Goal: Task Accomplishment & Management: Manage account settings

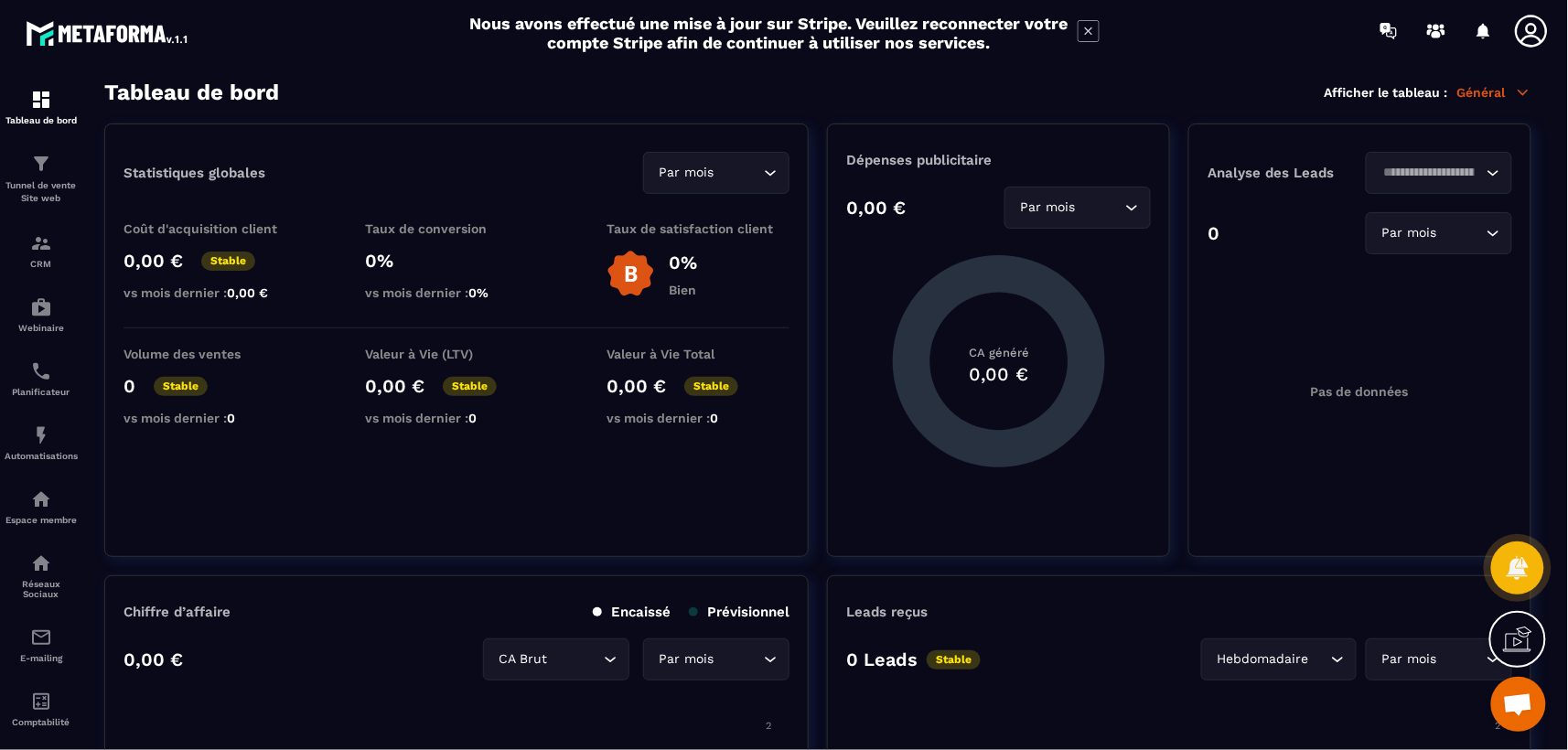
click at [1533, 25] on icon at bounding box center [1531, 31] width 36 height 36
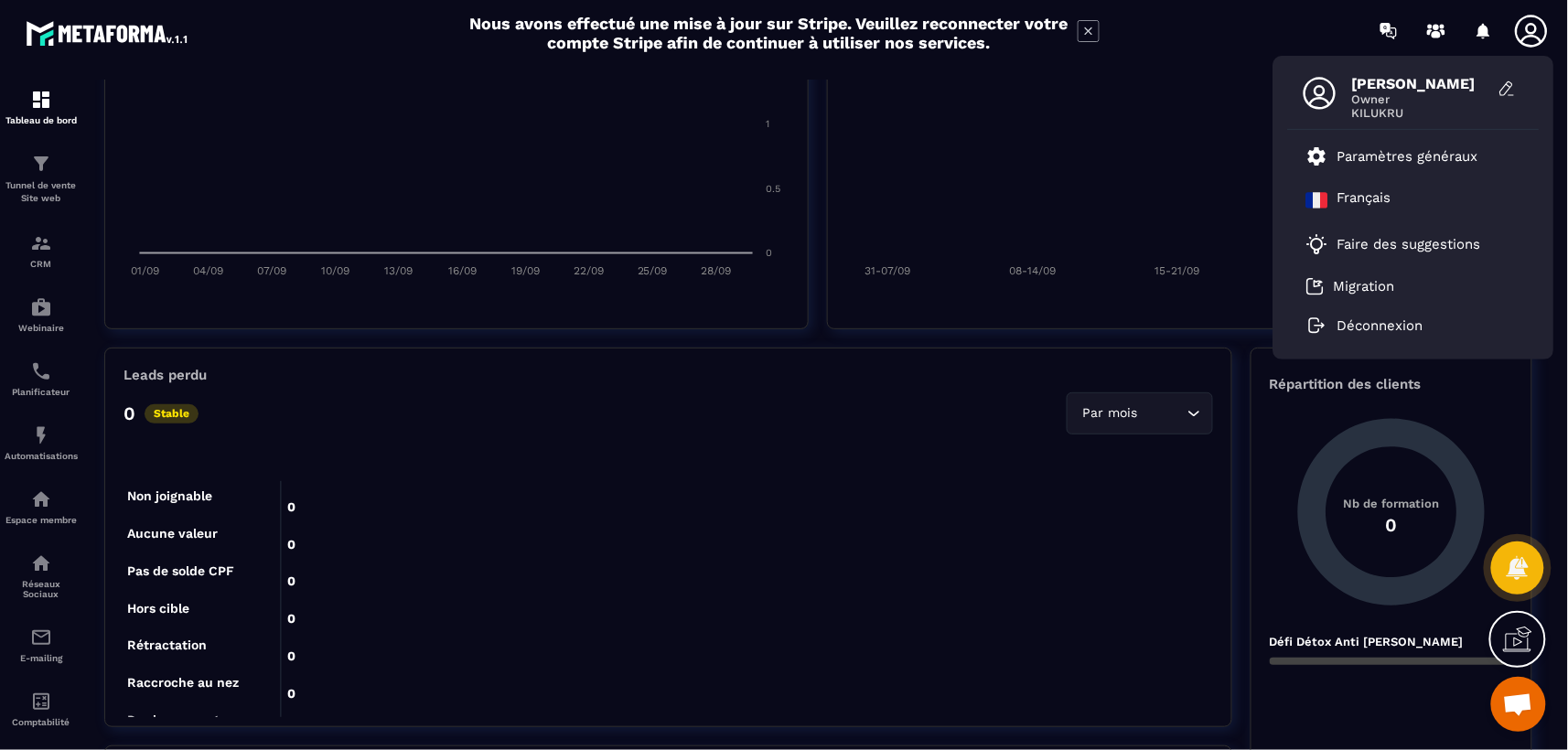
click at [1535, 23] on icon at bounding box center [1531, 31] width 32 height 32
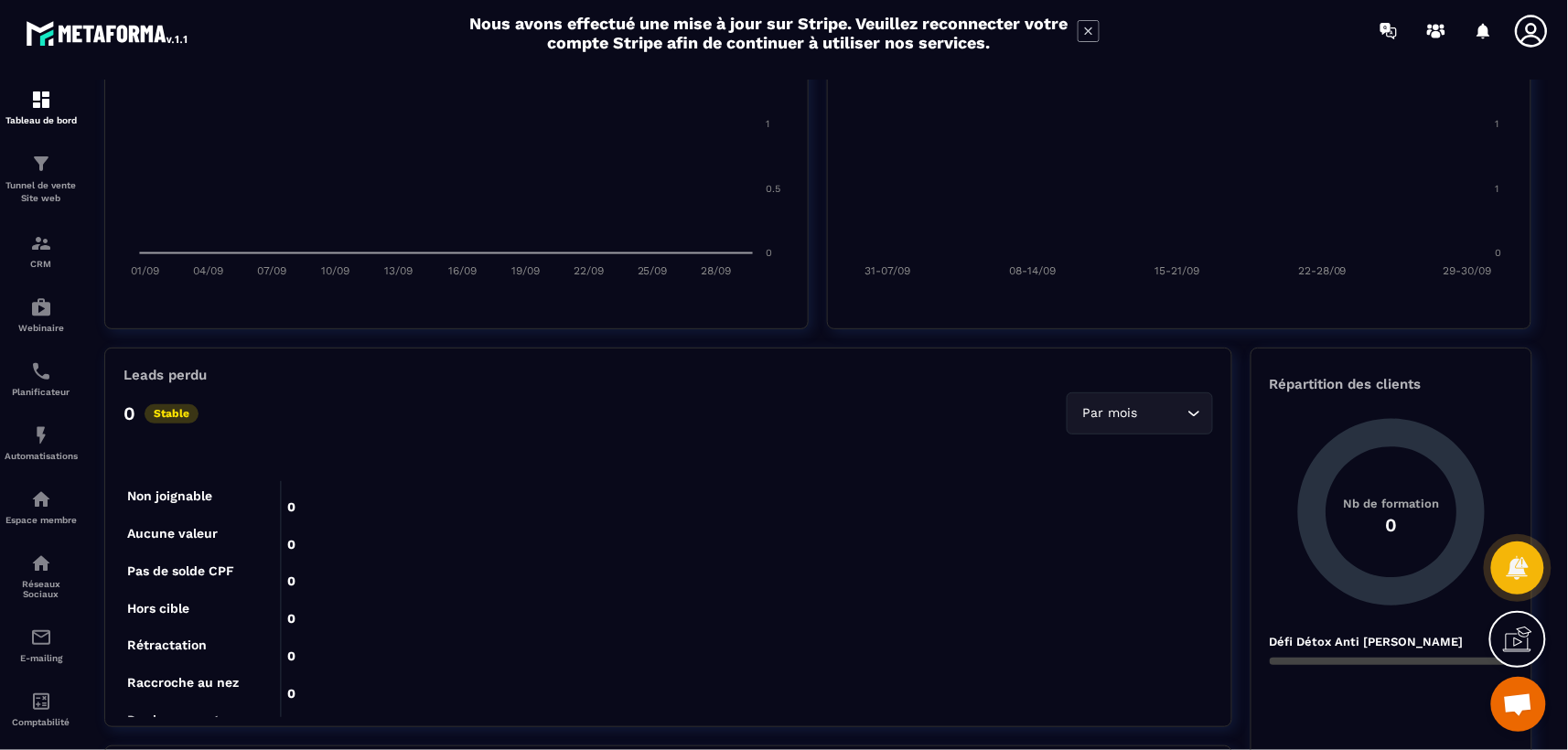
click at [1532, 23] on icon at bounding box center [1531, 31] width 32 height 32
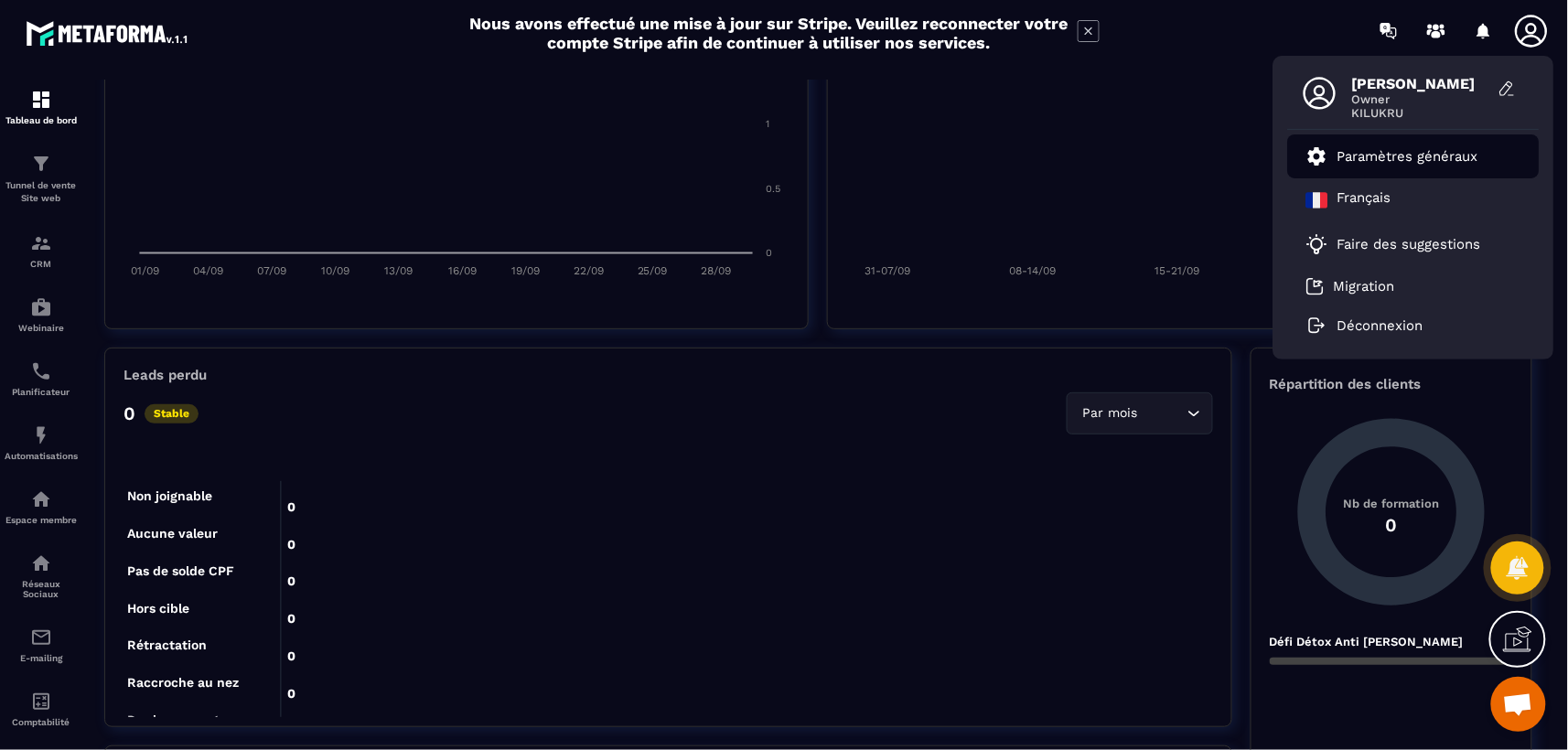
click at [1397, 156] on p "Paramètres généraux" at bounding box center [1408, 157] width 141 height 17
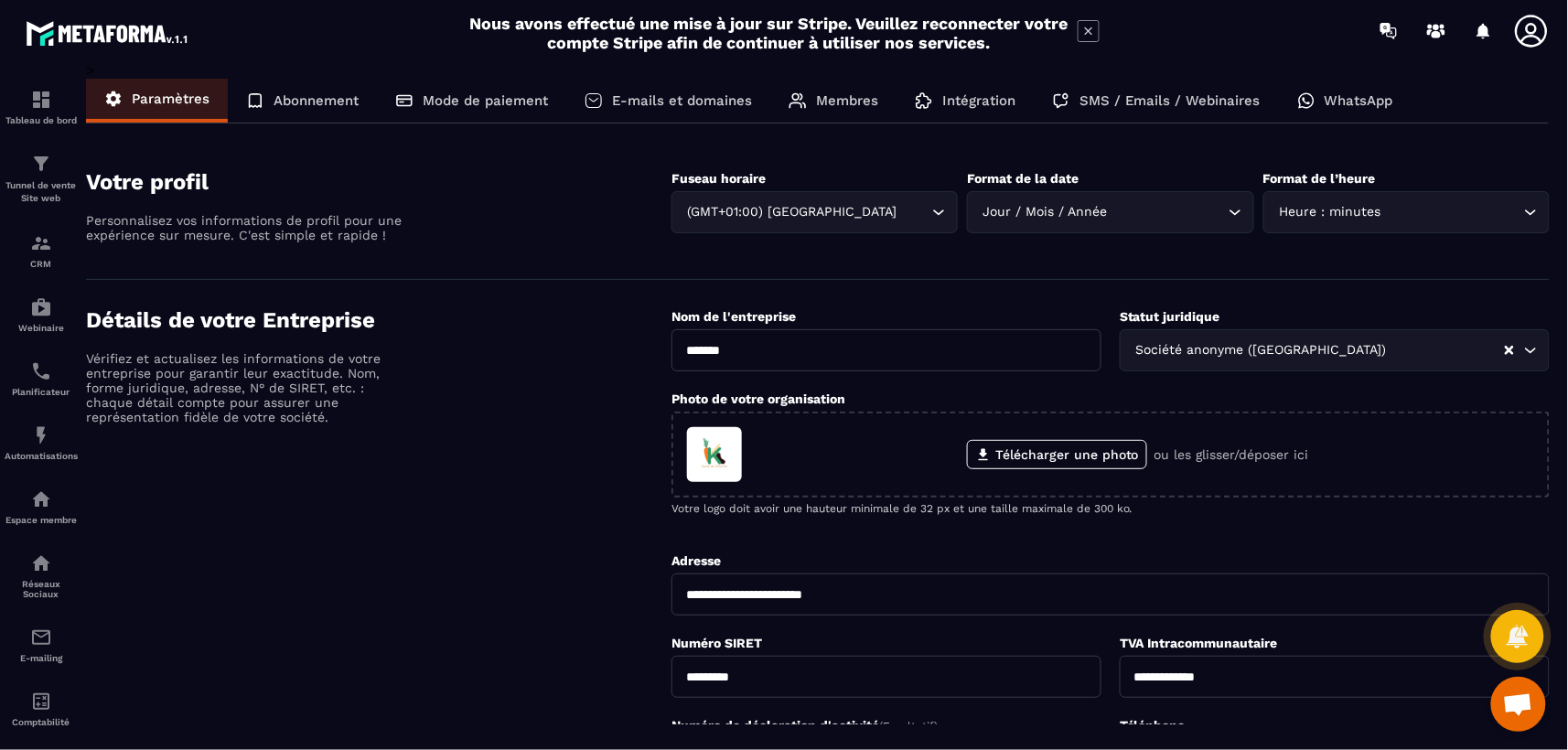
click at [813, 96] on div "Membres" at bounding box center [834, 100] width 126 height 44
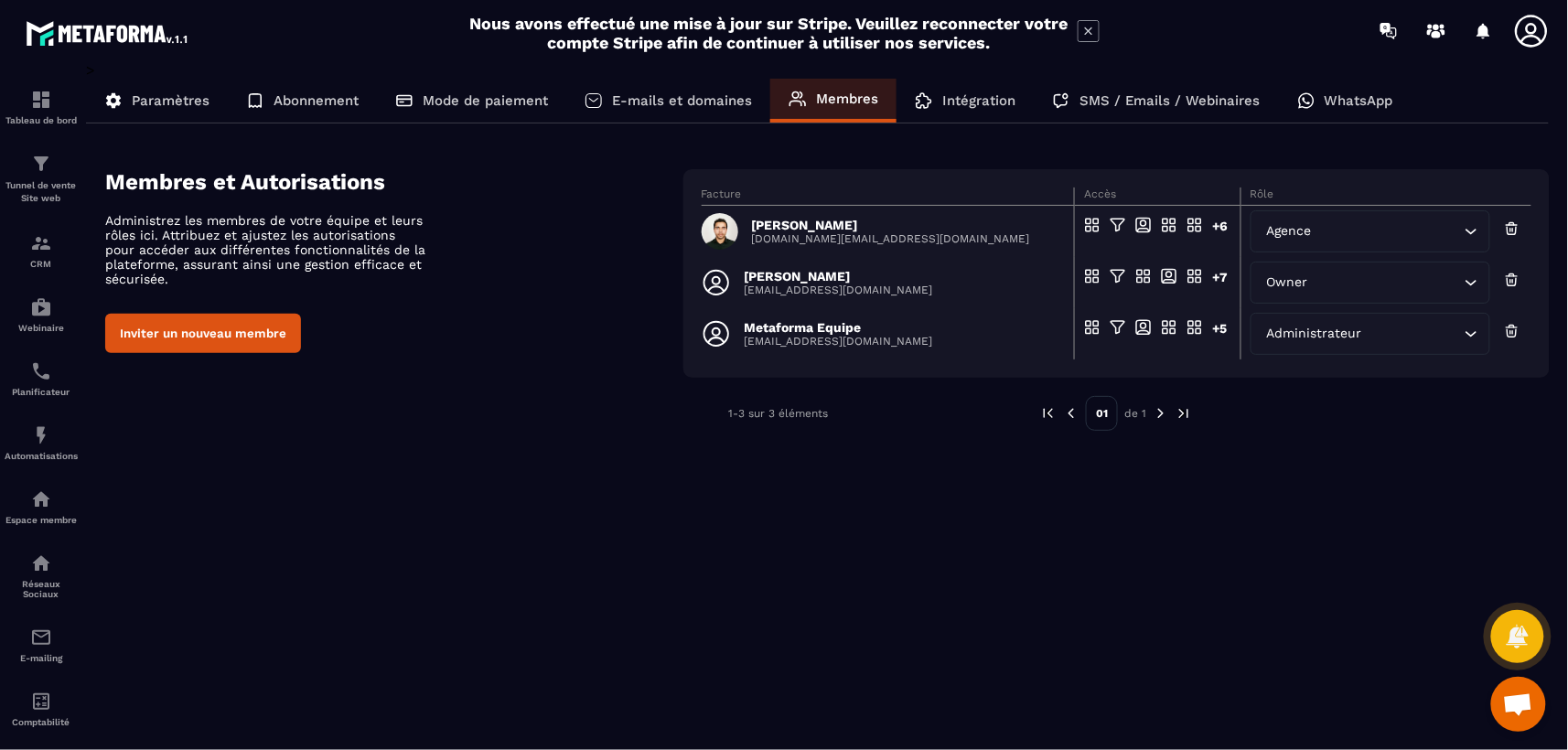
click at [1160, 410] on img at bounding box center [1161, 414] width 17 height 17
click at [203, 341] on button "Inviter un nouveau membre" at bounding box center [202, 333] width 196 height 39
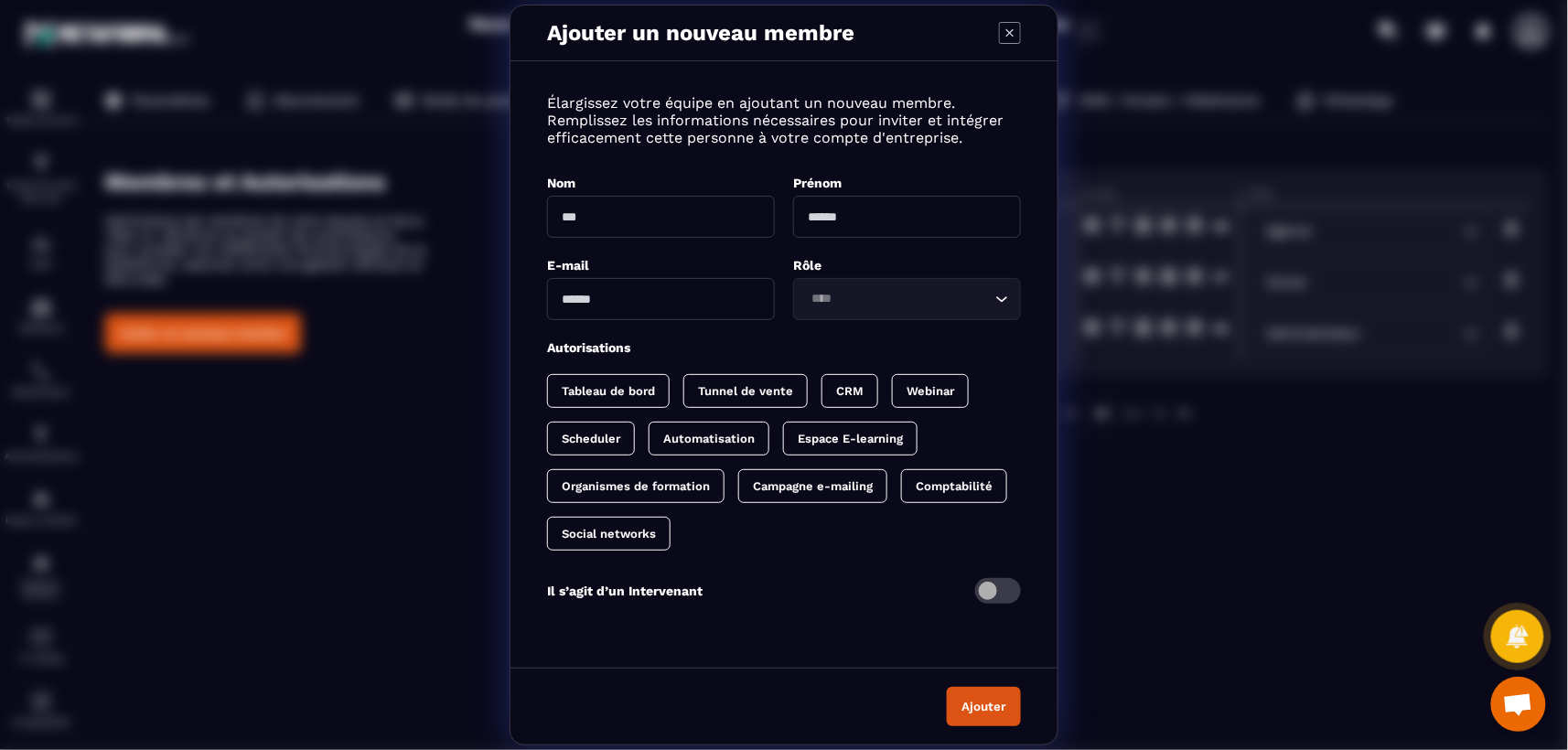
paste input "**********"
type input "**********"
click at [666, 207] on input "Modal window" at bounding box center [660, 216] width 227 height 42
type input "*****"
click at [857, 206] on input "Modal window" at bounding box center [906, 216] width 227 height 42
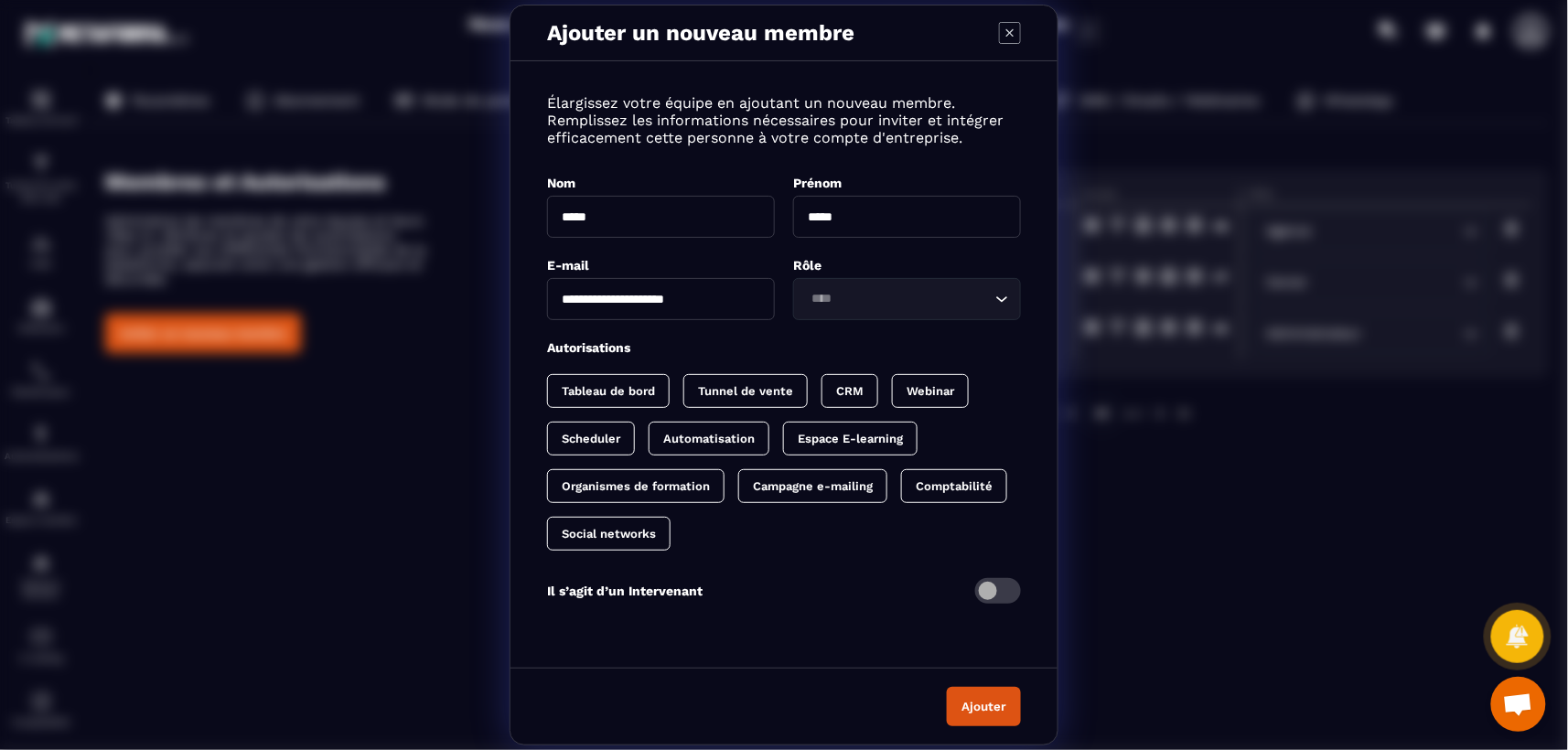
type input "*****"
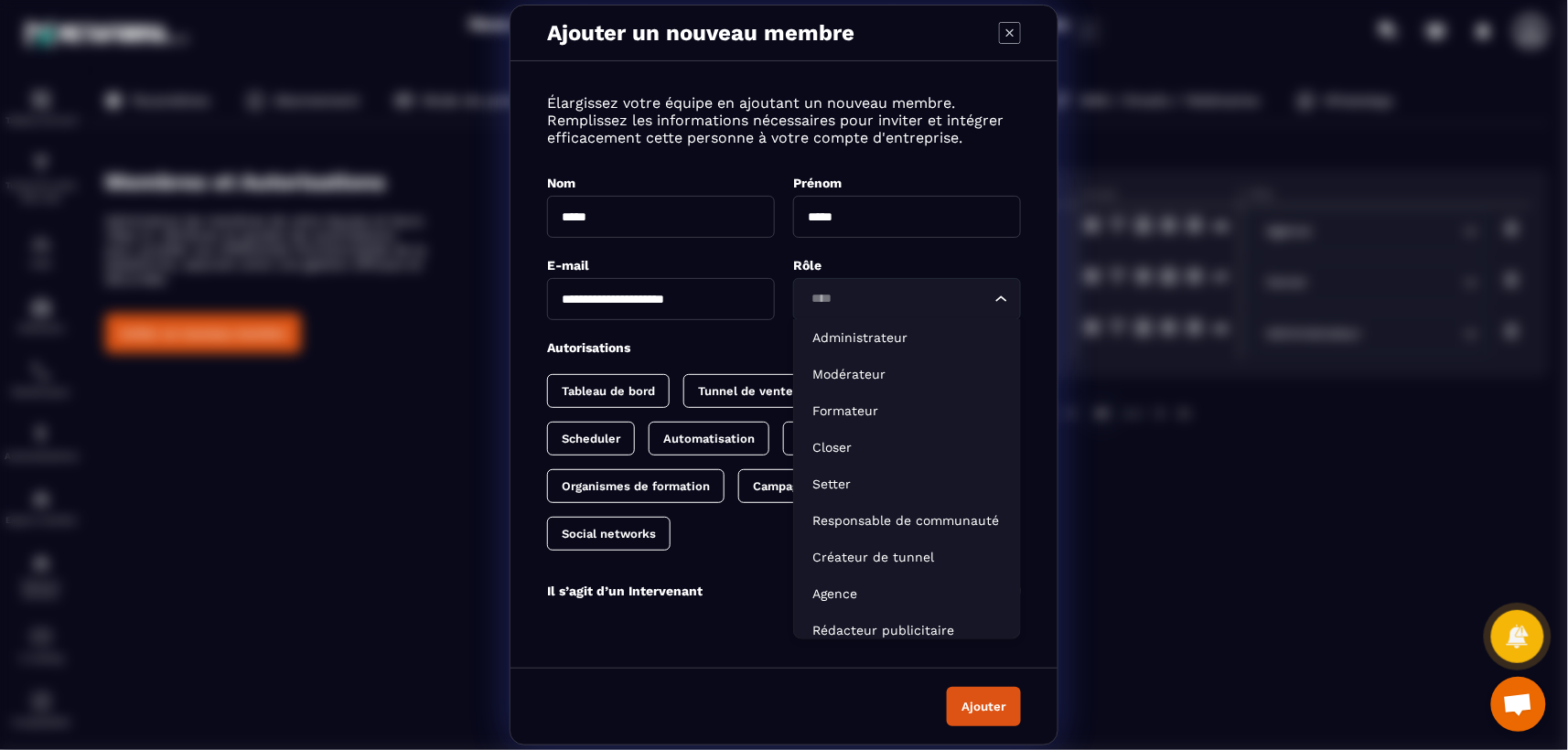
click at [913, 307] on div "Loading..." at bounding box center [906, 299] width 227 height 42
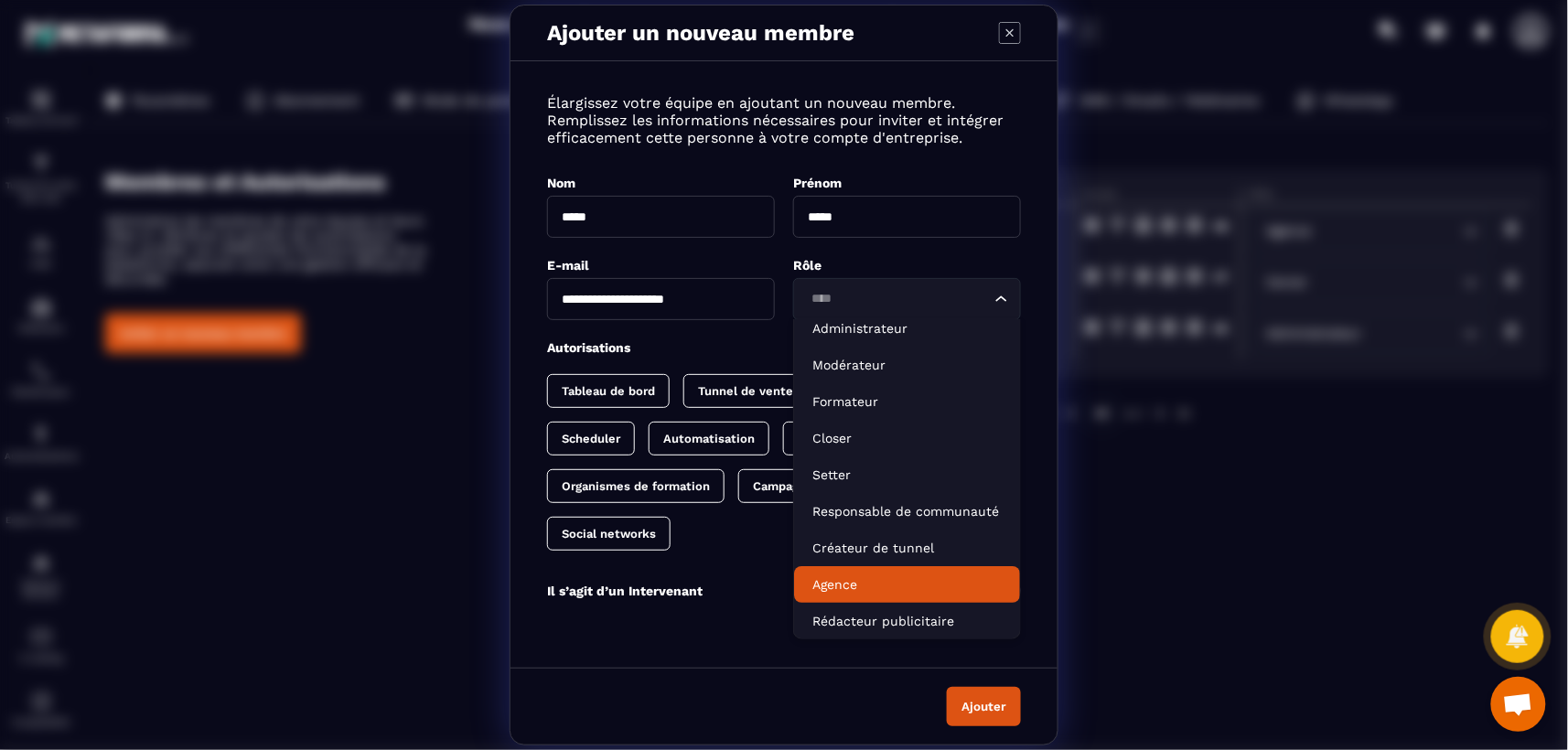
click at [845, 579] on p "Agence" at bounding box center [907, 585] width 189 height 19
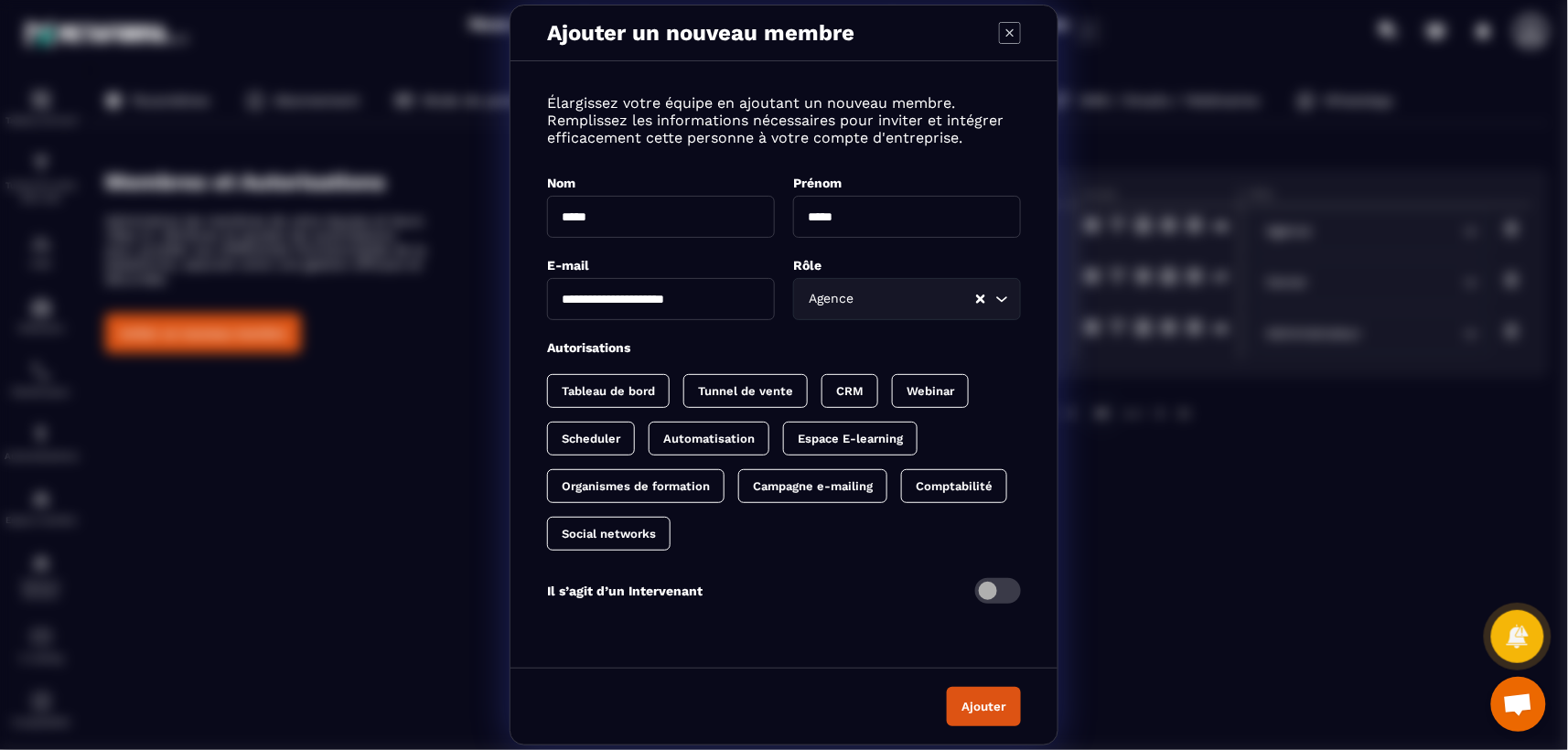
click at [592, 389] on p "Tableau de bord" at bounding box center [608, 391] width 94 height 14
click at [765, 389] on p "Tunnel de vente" at bounding box center [764, 391] width 95 height 14
click at [887, 394] on p "CRM" at bounding box center [887, 391] width 28 height 14
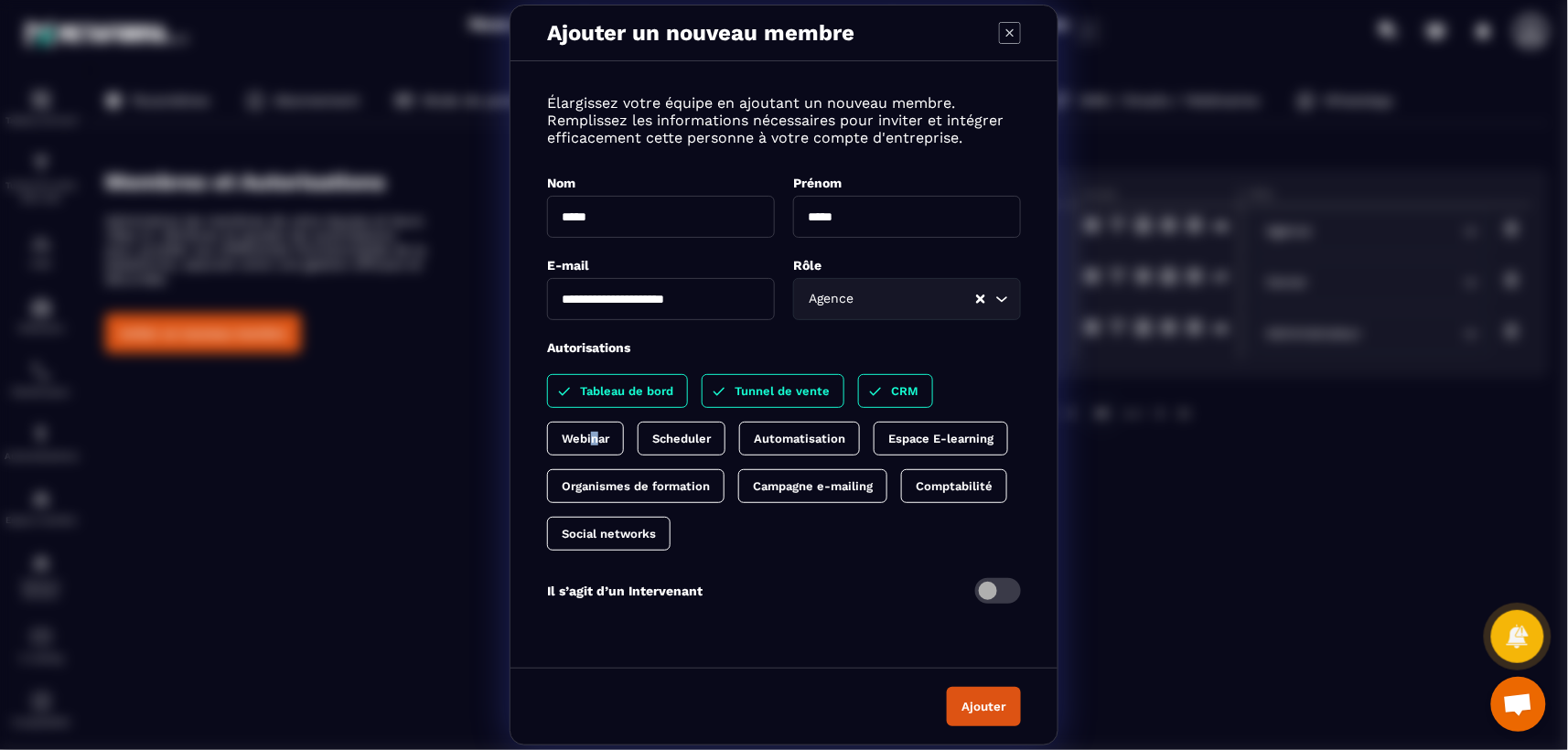
click at [595, 436] on p "Webinar" at bounding box center [585, 438] width 47 height 14
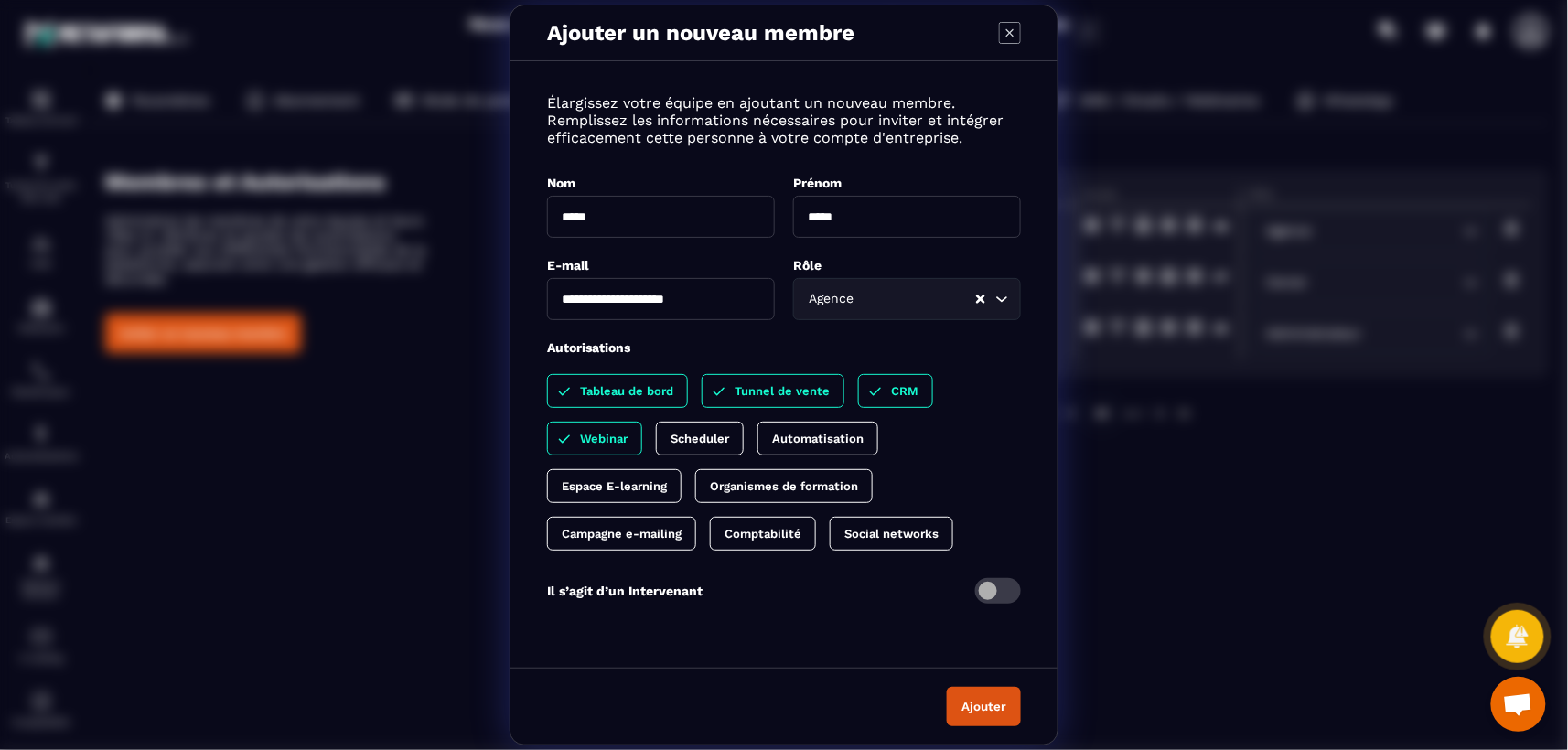
click at [709, 440] on p "Scheduler" at bounding box center [699, 438] width 58 height 14
click at [833, 432] on p "Automatisation" at bounding box center [836, 438] width 92 height 14
click at [634, 481] on p "Espace E-learning" at bounding box center [614, 485] width 105 height 14
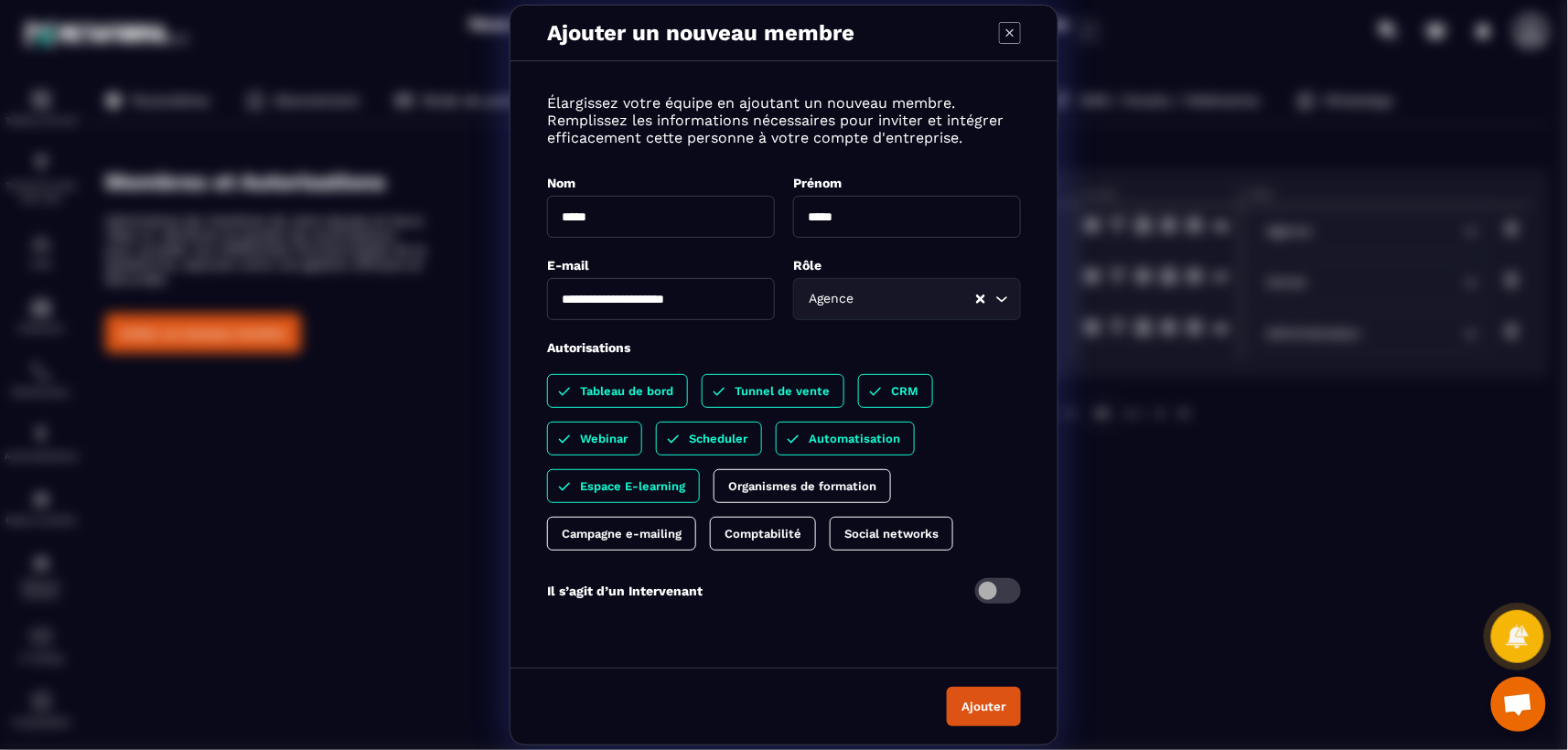
click at [636, 534] on p "Campagne e-mailing" at bounding box center [621, 534] width 120 height 14
click at [986, 704] on button "Ajouter" at bounding box center [984, 706] width 74 height 39
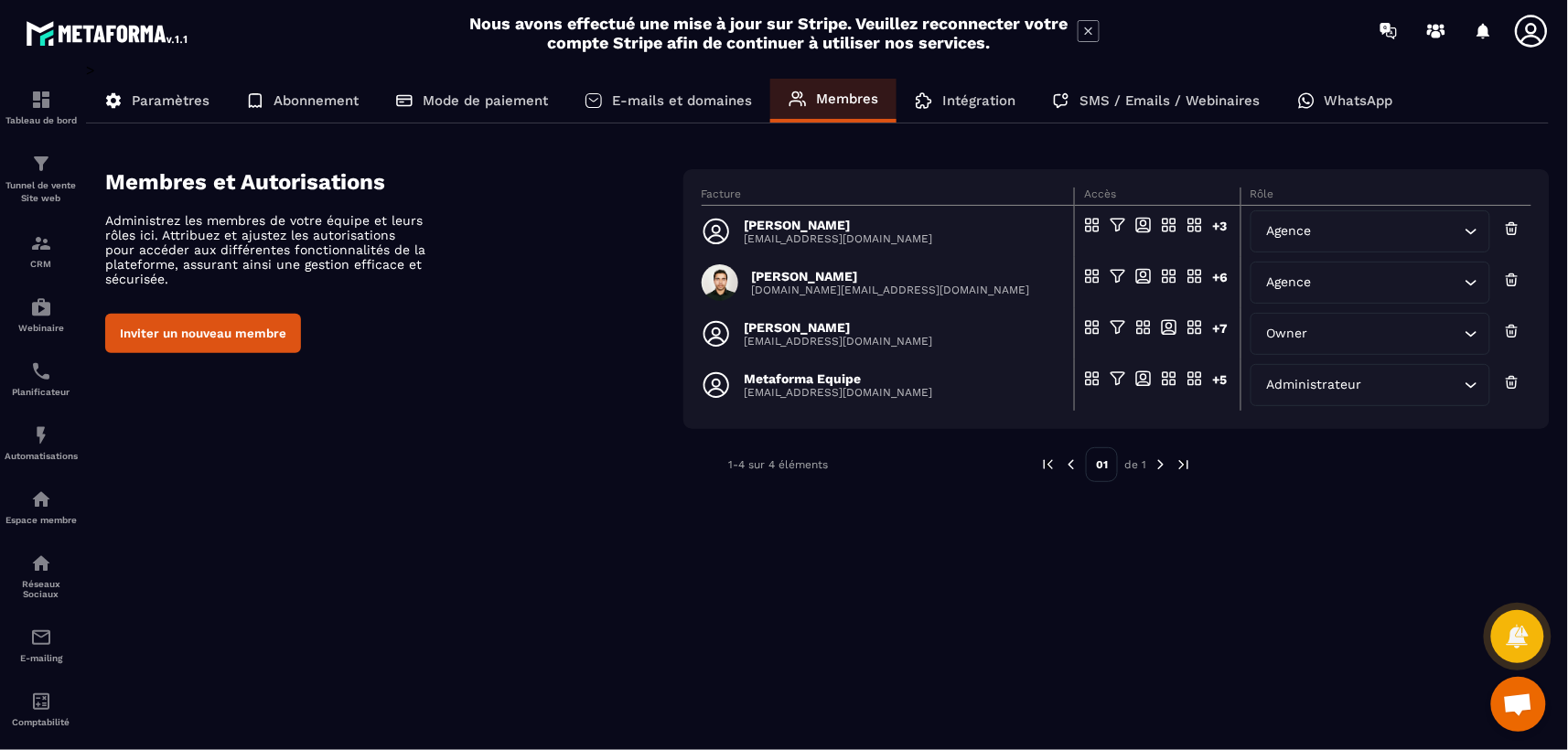
click at [315, 101] on p "Abonnement" at bounding box center [317, 101] width 85 height 17
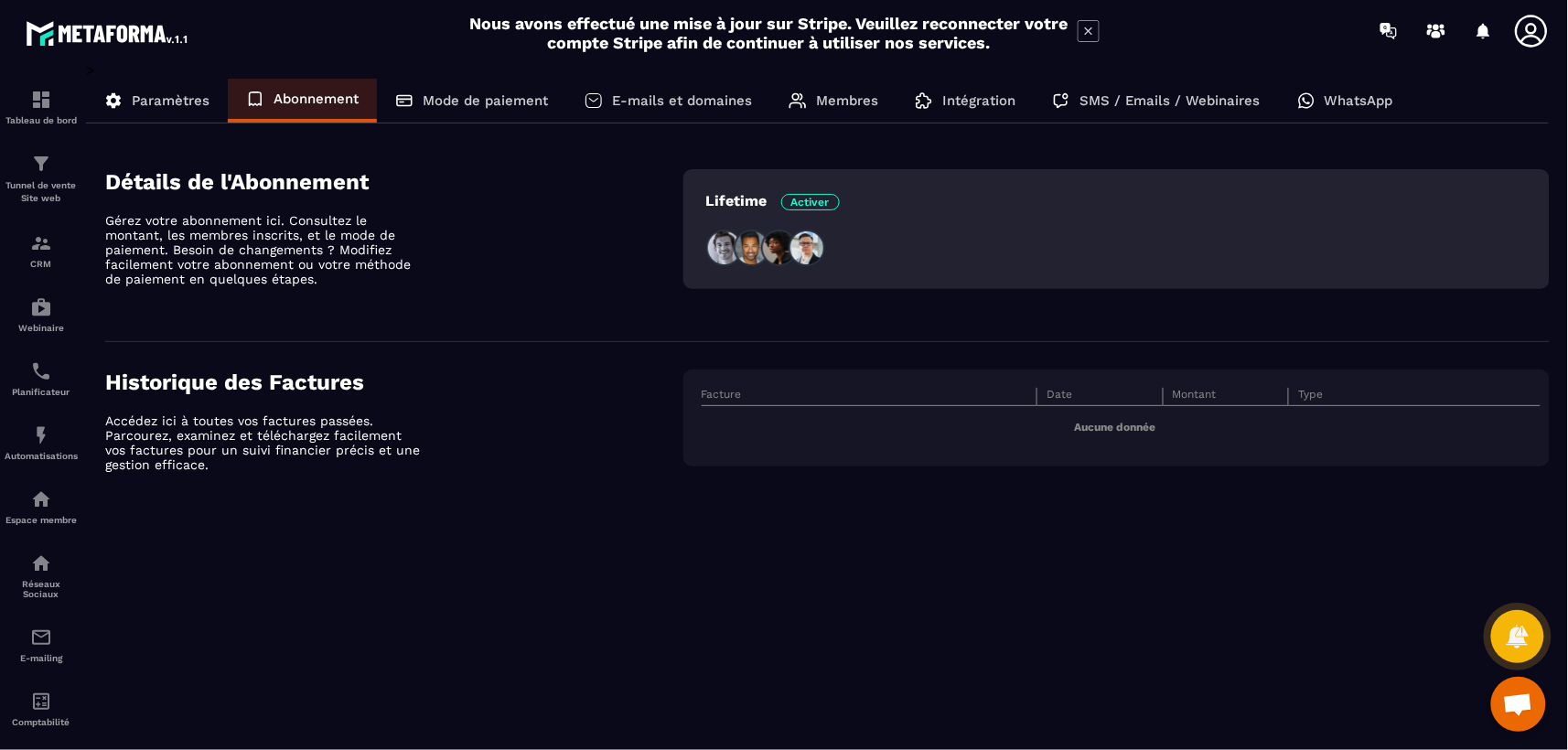
click at [810, 198] on span "Activer" at bounding box center [810, 202] width 58 height 17
click at [468, 96] on p "Mode de paiement" at bounding box center [485, 101] width 125 height 17
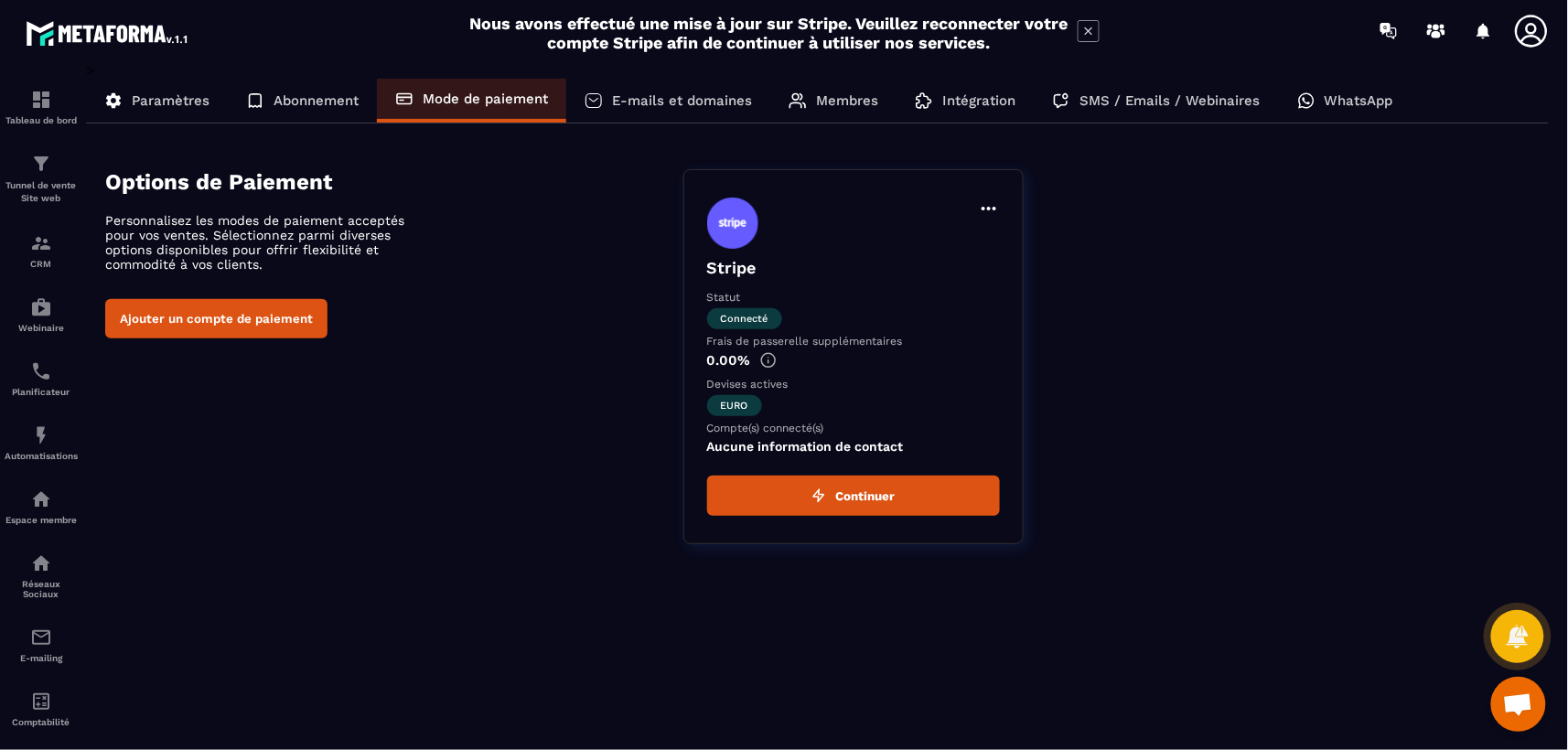
click at [670, 98] on p "E-mails et domaines" at bounding box center [681, 101] width 140 height 17
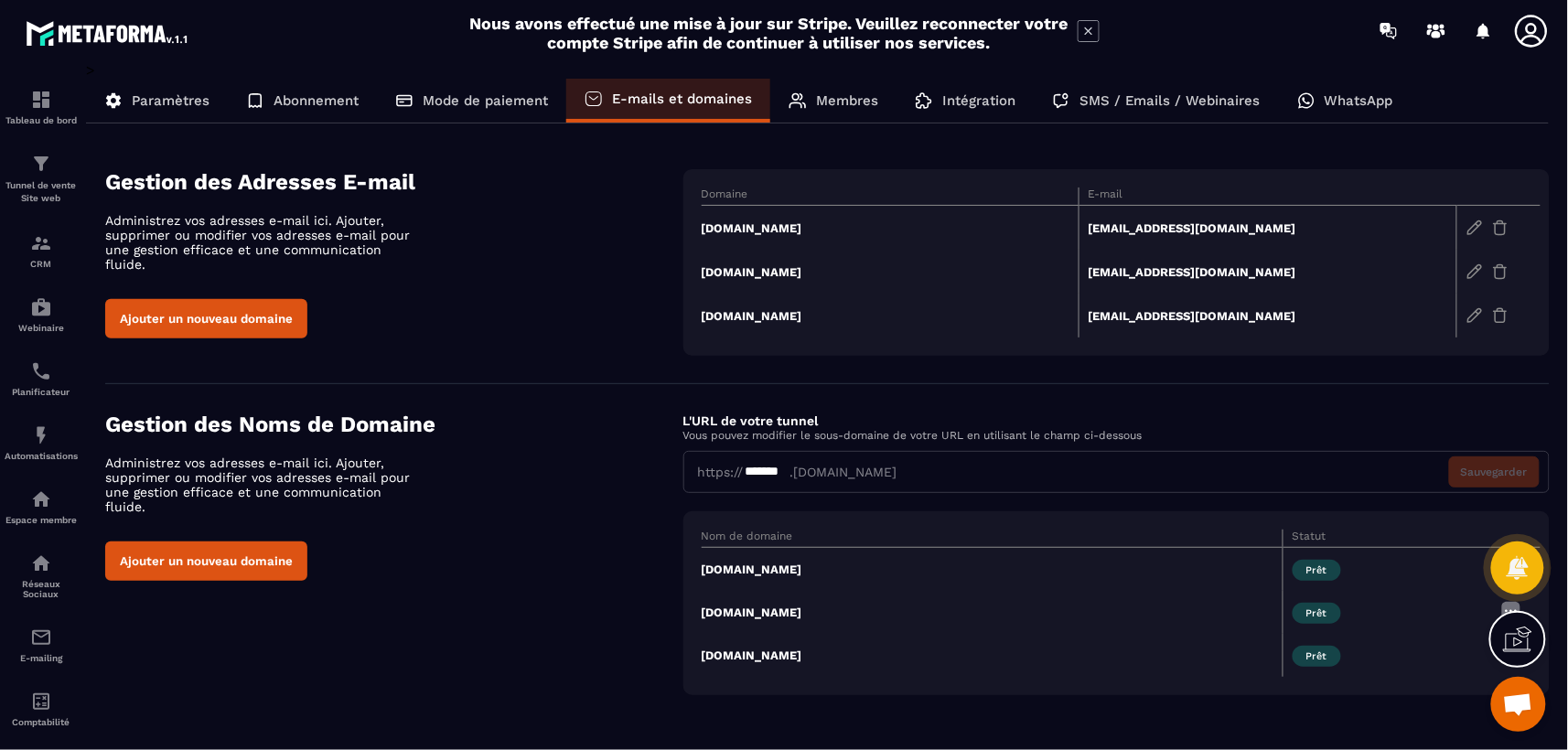
click at [849, 101] on p "Membres" at bounding box center [847, 101] width 62 height 17
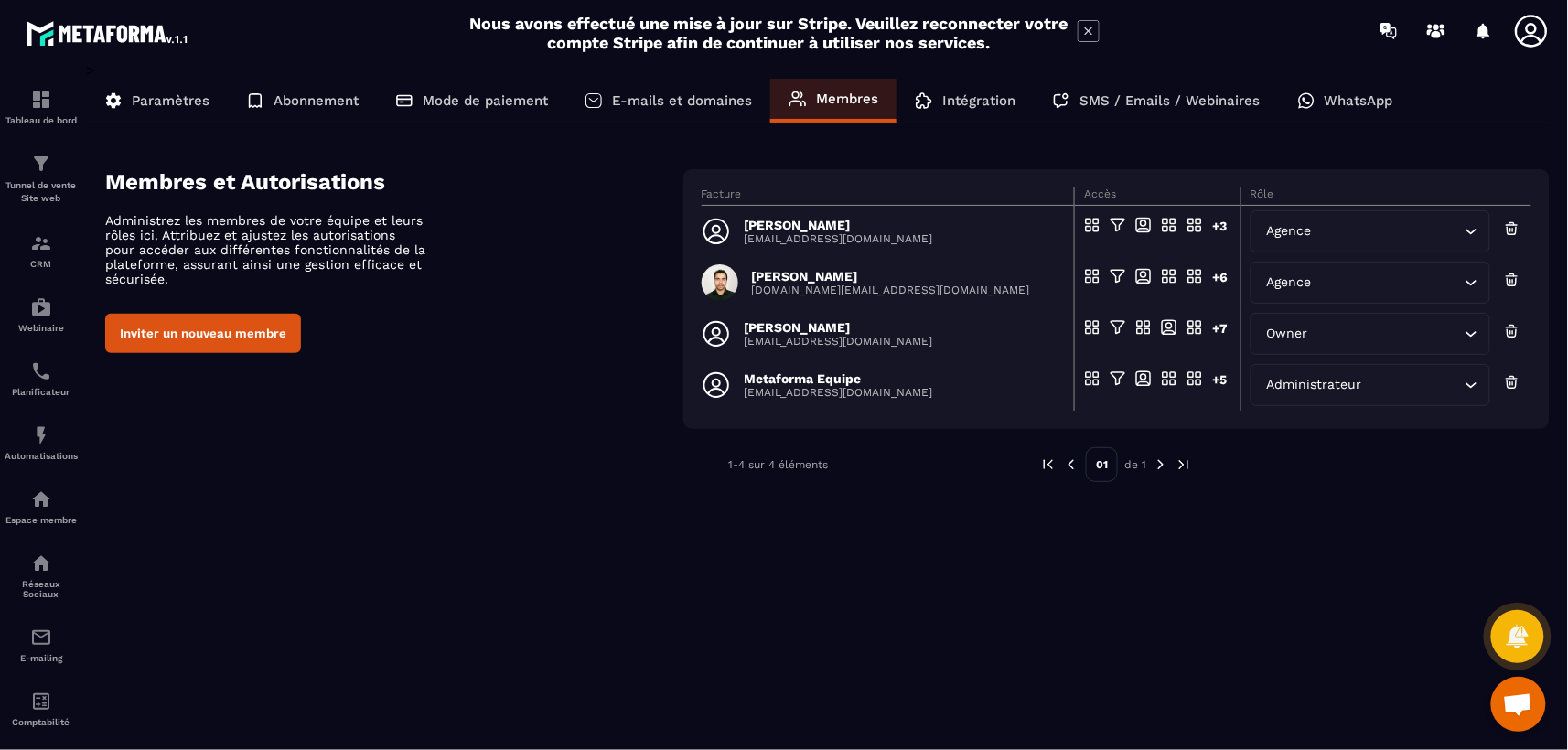
click at [971, 100] on p "Intégration" at bounding box center [978, 101] width 73 height 17
